Goal: Navigation & Orientation: Understand site structure

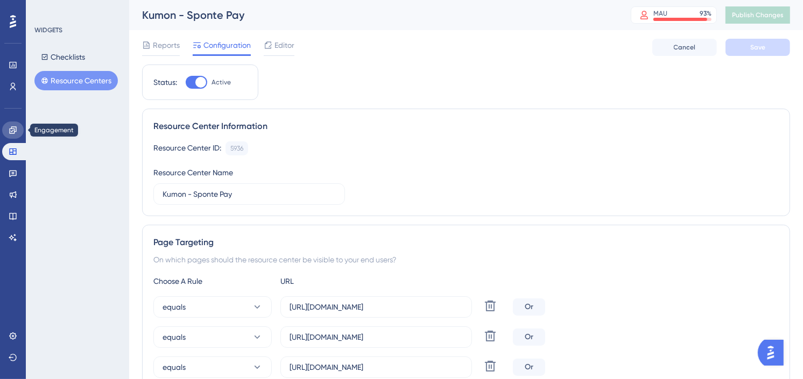
click at [13, 130] on icon at bounding box center [13, 130] width 9 height 9
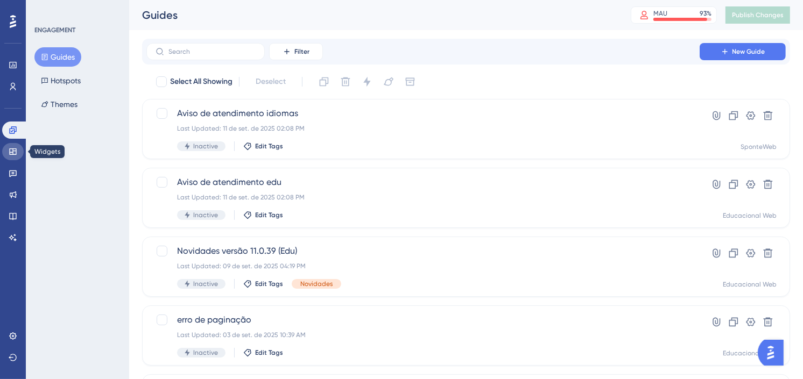
click at [14, 150] on icon at bounding box center [13, 151] width 9 height 9
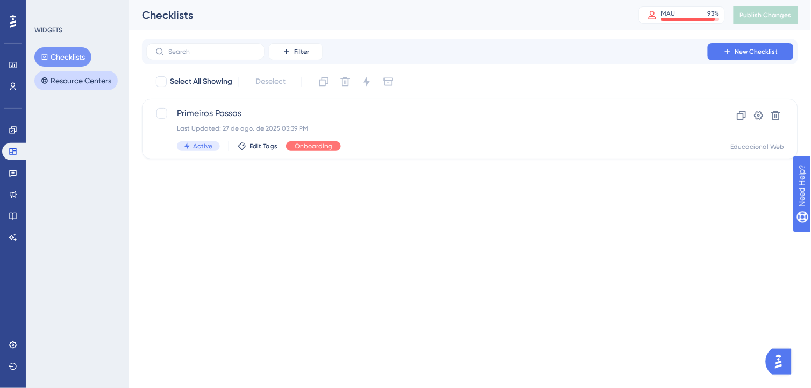
click at [65, 77] on button "Resource Centers" at bounding box center [75, 80] width 83 height 19
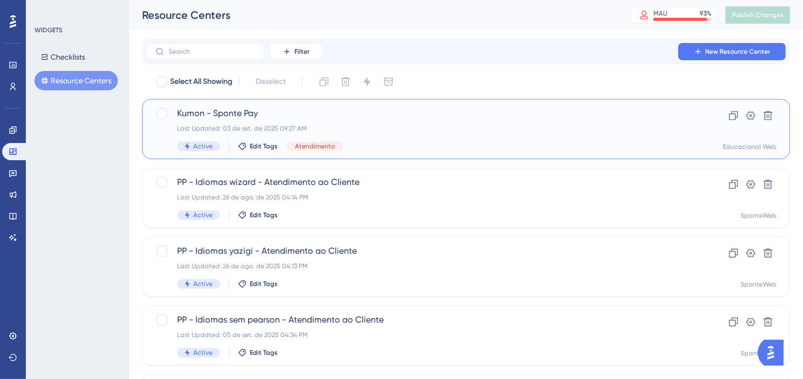
click at [515, 129] on div "Last Updated: 03 de set. de 2025 09:27 AM" at bounding box center [423, 128] width 492 height 9
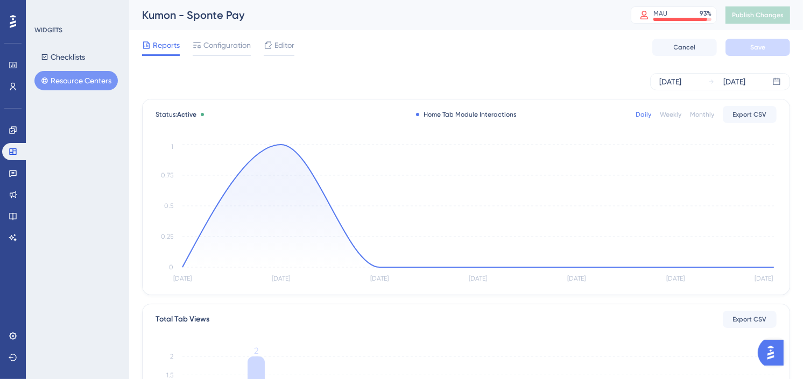
click at [573, 56] on div "Reports Configuration Editor Cancel Save" at bounding box center [466, 47] width 648 height 34
click at [354, 30] on div "Reports Configuration Editor Cancel Save" at bounding box center [466, 47] width 648 height 34
click at [13, 72] on link at bounding box center [13, 64] width 22 height 17
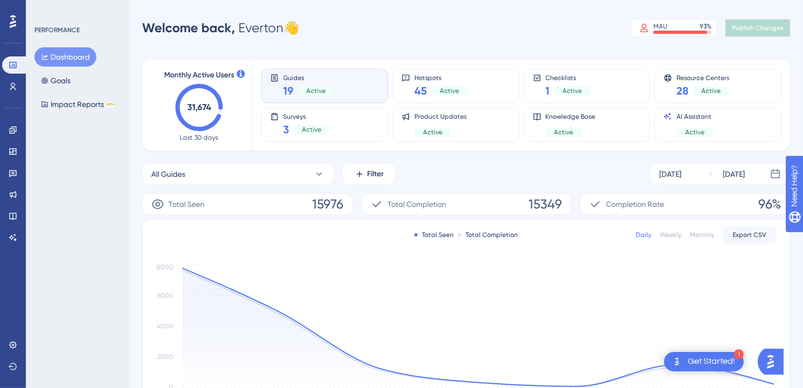
click at [533, 39] on div "Performance Users Engagement Widgets Feedback Product Updates Knowledge Base AI…" at bounding box center [466, 348] width 674 height 662
click at [508, 175] on div "All Guides Filter [DATE] [DATE]" at bounding box center [466, 175] width 648 height 22
click at [562, 175] on div "All Guides Filter [DATE] [DATE]" at bounding box center [466, 175] width 648 height 22
click at [531, 175] on div "All Guides Filter [DATE] [DATE]" at bounding box center [466, 175] width 648 height 22
click at [524, 169] on div "All Guides Filter [DATE] [DATE]" at bounding box center [466, 175] width 648 height 22
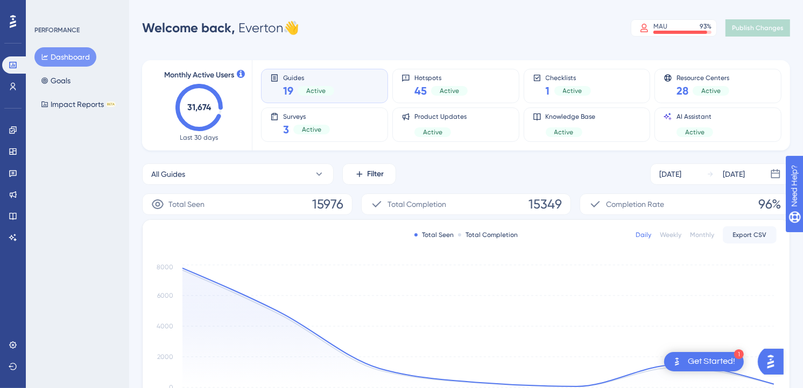
click at [490, 179] on div "All Guides Filter [DATE] [DATE]" at bounding box center [466, 175] width 648 height 22
